Goal: Check status: Check status

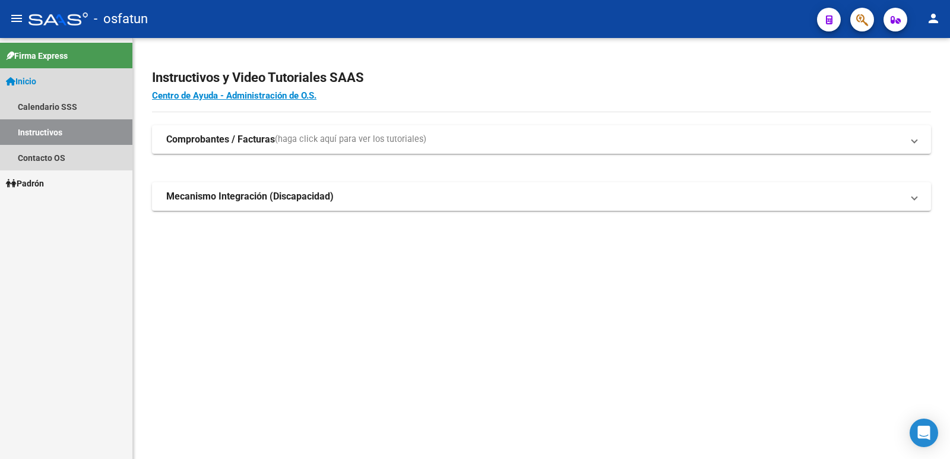
click at [45, 79] on link "Inicio" at bounding box center [66, 81] width 132 height 26
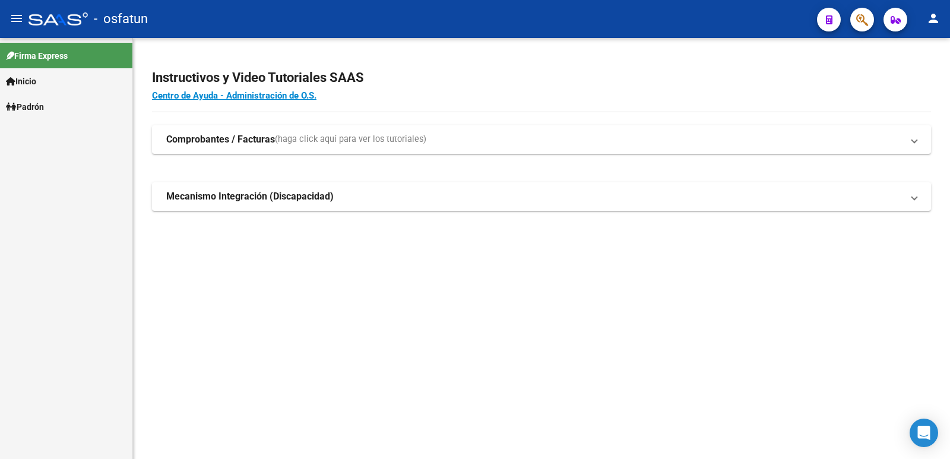
click at [34, 80] on span "Inicio" at bounding box center [21, 81] width 30 height 13
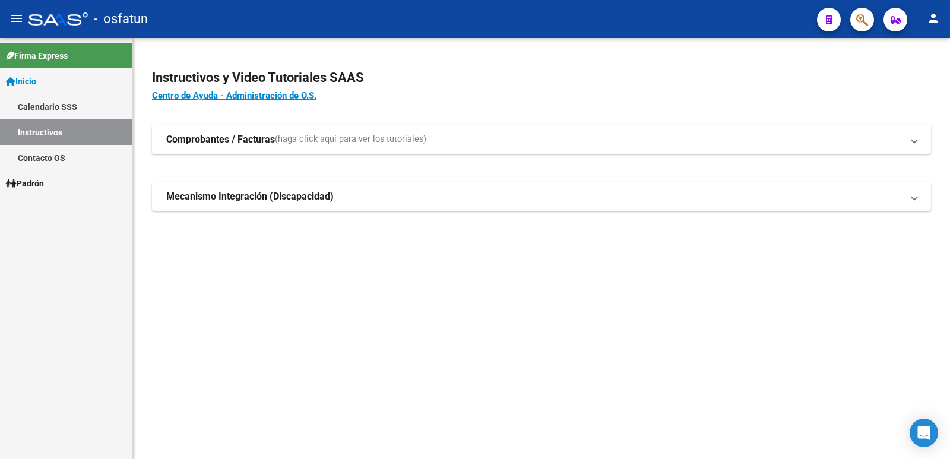
click at [45, 82] on link "Inicio" at bounding box center [66, 81] width 132 height 26
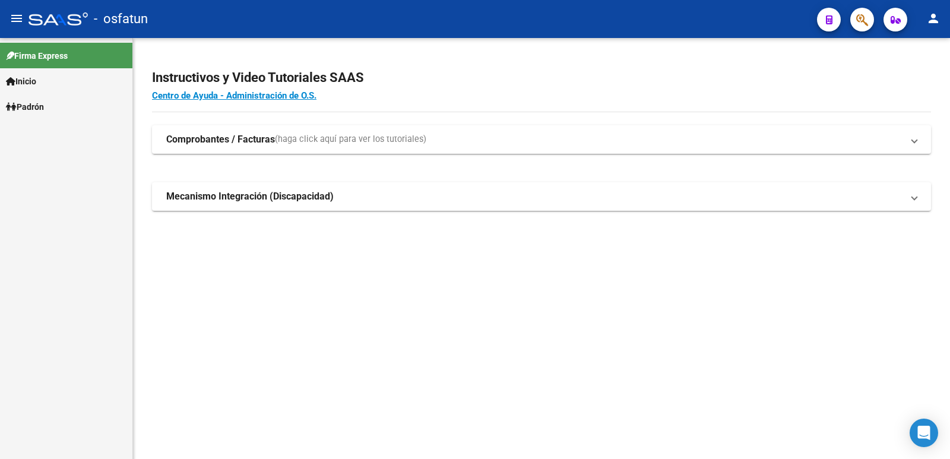
click at [36, 105] on span "Padrón" at bounding box center [25, 106] width 38 height 13
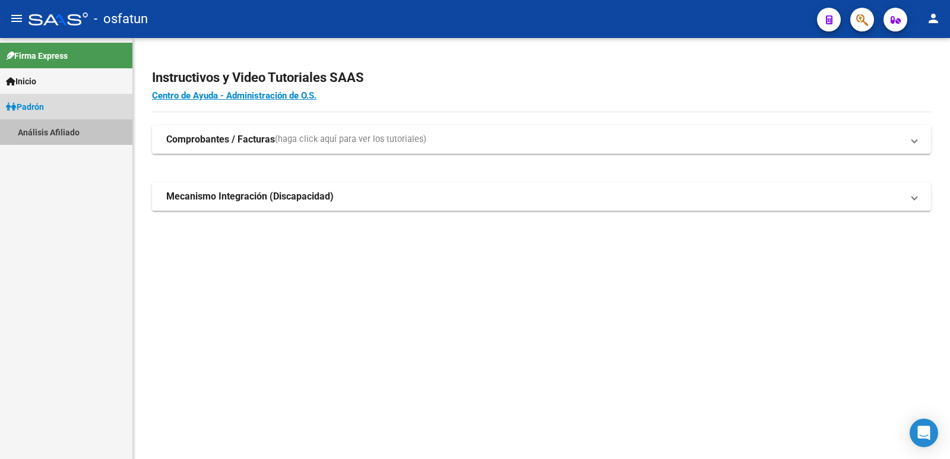
click at [54, 132] on link "Análisis Afiliado" at bounding box center [66, 132] width 132 height 26
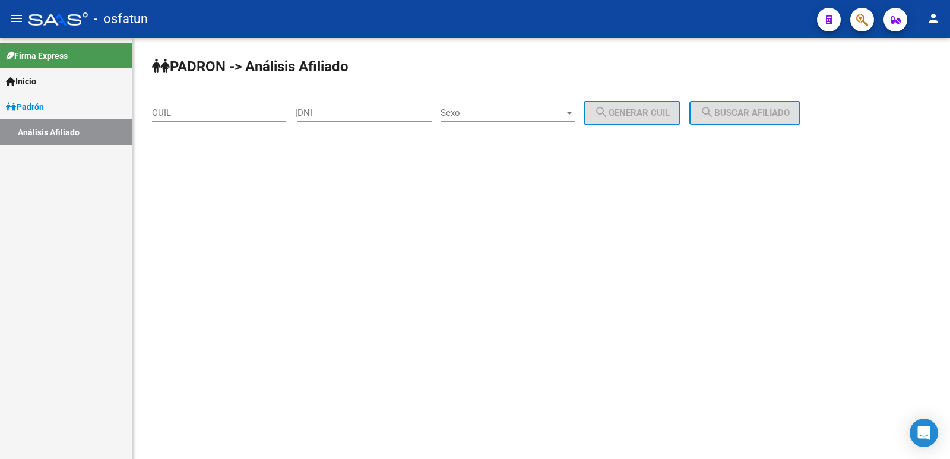
click at [392, 112] on input "DNI" at bounding box center [364, 112] width 134 height 11
type input "43221954"
click at [523, 123] on div "Sexo Sexo" at bounding box center [508, 114] width 134 height 37
click at [538, 116] on span "Sexo" at bounding box center [502, 112] width 123 height 11
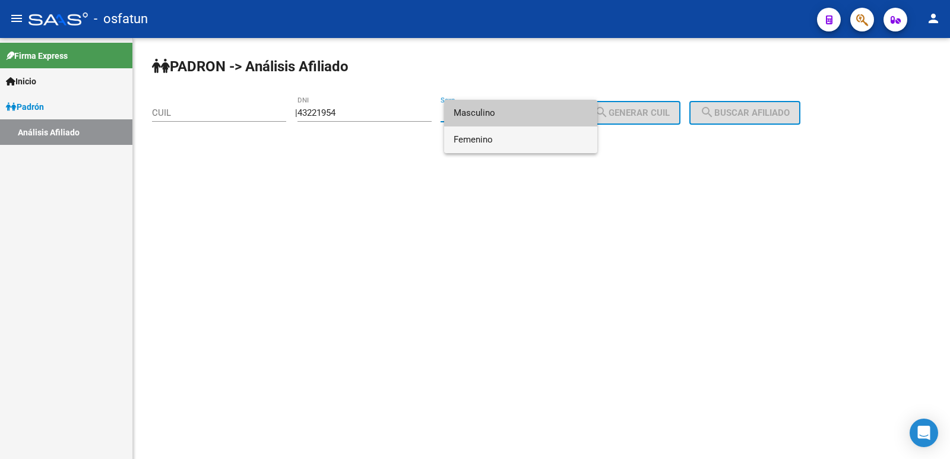
click at [531, 144] on span "Femenino" at bounding box center [521, 139] width 134 height 27
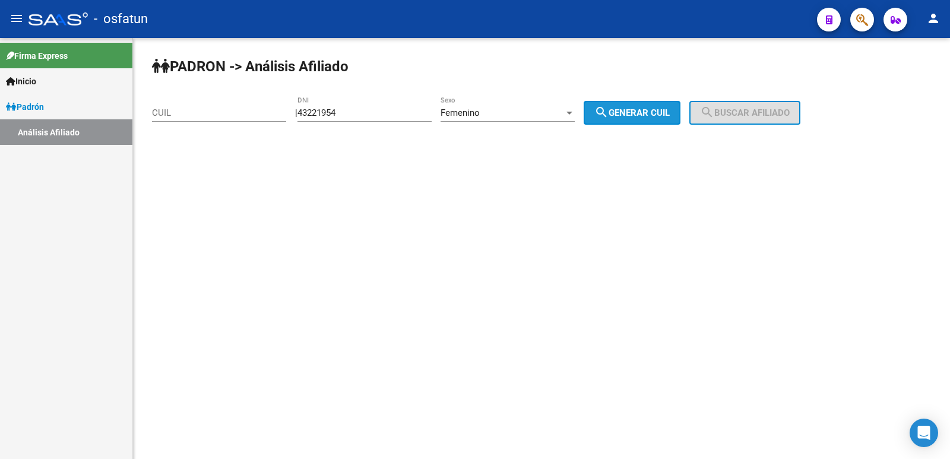
click at [609, 111] on mat-icon "search" at bounding box center [601, 112] width 14 height 14
type input "27-43221954-8"
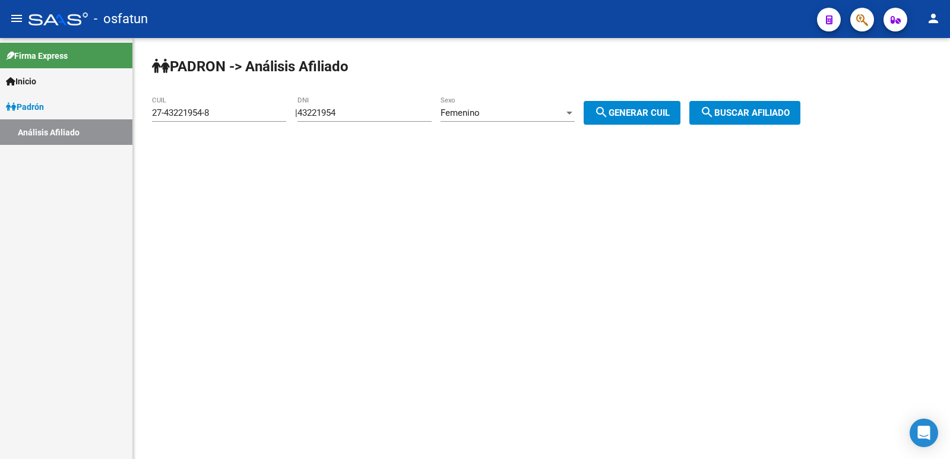
click at [764, 104] on button "search Buscar afiliado" at bounding box center [744, 113] width 111 height 24
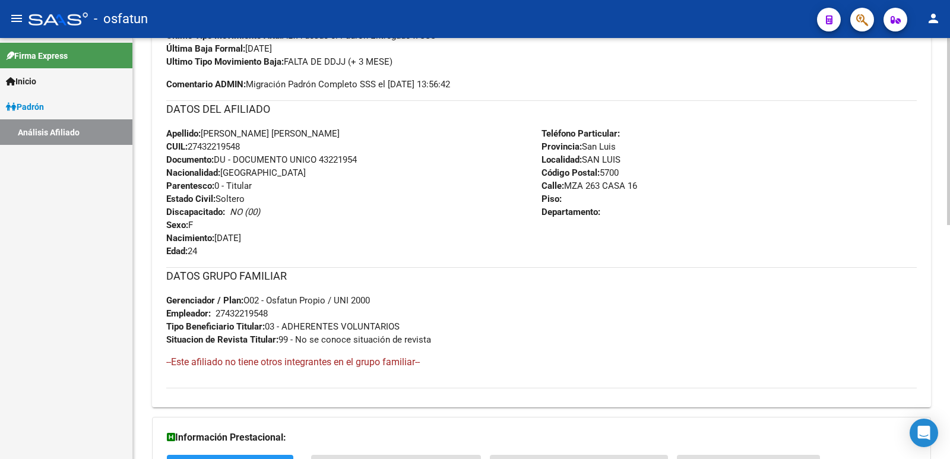
scroll to position [528, 0]
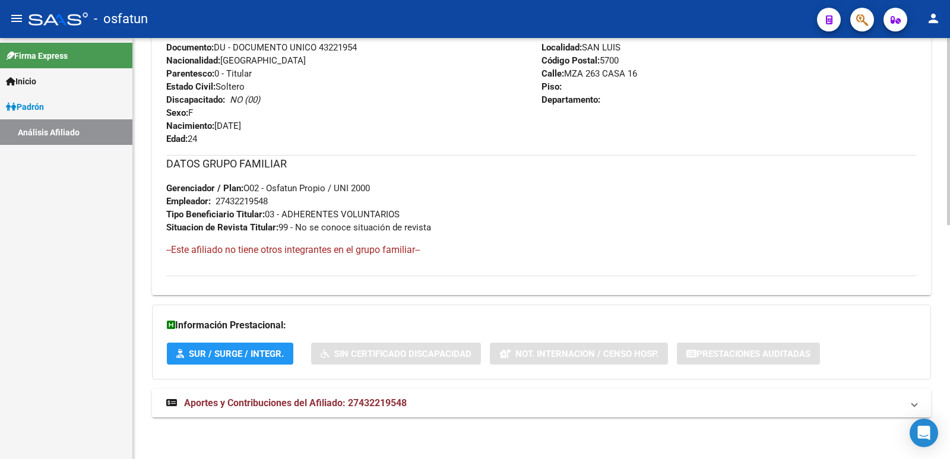
click at [324, 403] on span "Aportes y Contribuciones del Afiliado: 27432219548" at bounding box center [295, 402] width 223 height 11
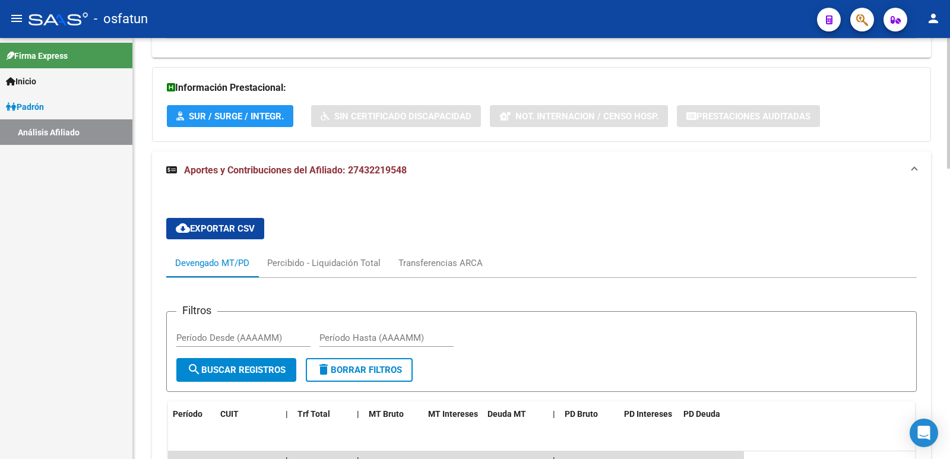
scroll to position [937, 0]
